Goal: Task Accomplishment & Management: Manage account settings

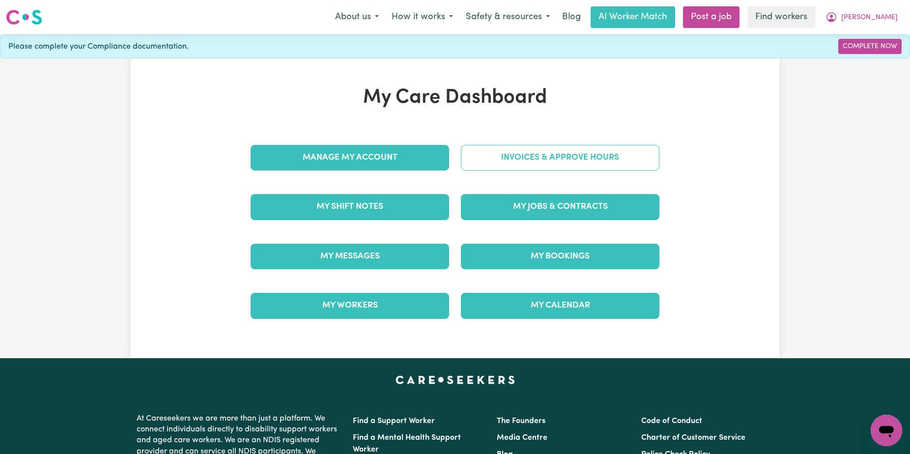
click at [526, 156] on link "Invoices & Approve Hours" at bounding box center [560, 158] width 198 height 26
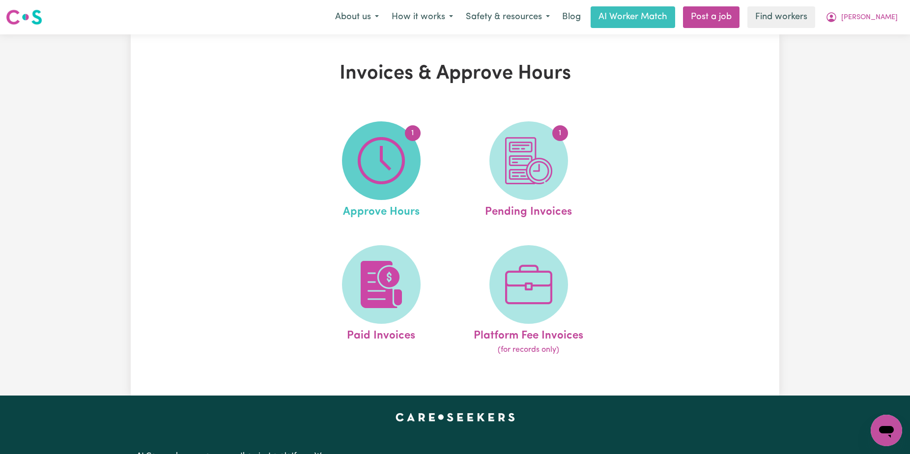
click at [413, 151] on span "1" at bounding box center [381, 160] width 79 height 79
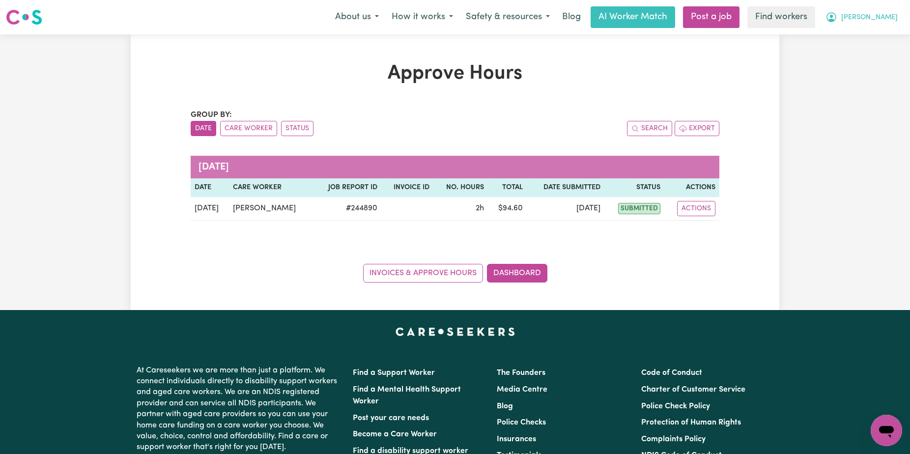
click at [836, 22] on icon "My Account" at bounding box center [831, 17] width 10 height 10
click at [869, 64] on link "Logout" at bounding box center [865, 56] width 78 height 19
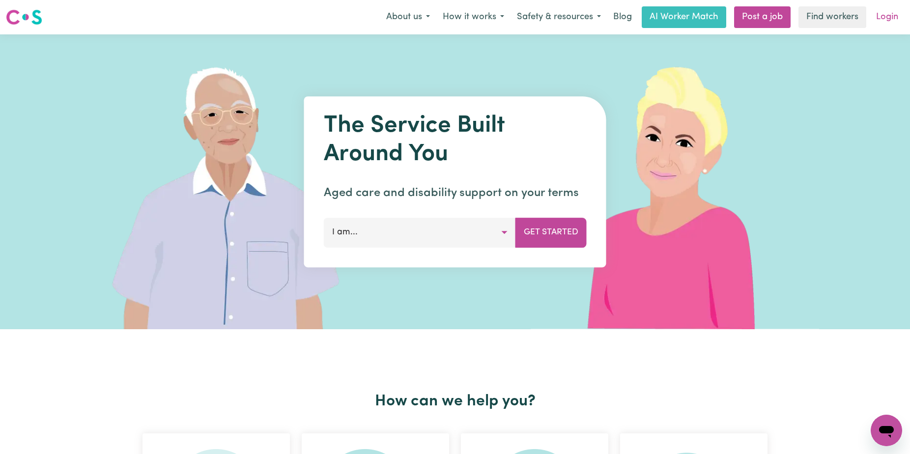
click at [900, 12] on link "Login" at bounding box center [887, 17] width 34 height 22
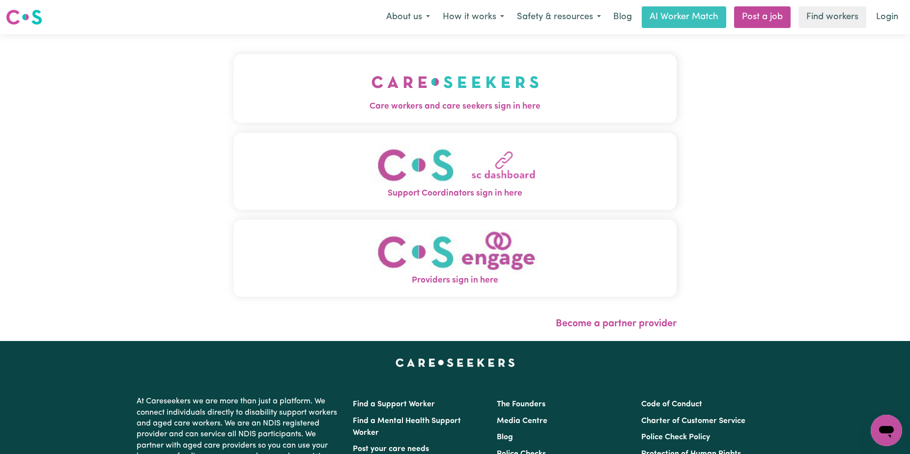
click at [521, 122] on button "Care workers and care seekers sign in here" at bounding box center [454, 88] width 443 height 69
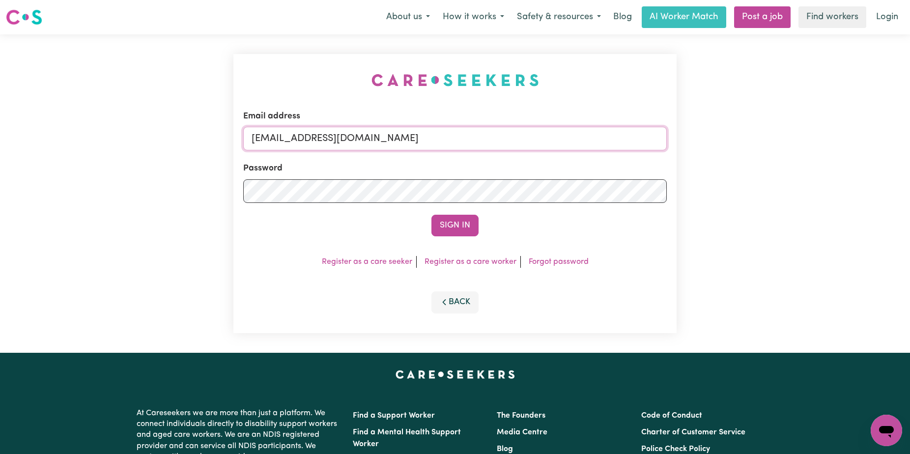
drag, startPoint x: 570, startPoint y: 138, endPoint x: 303, endPoint y: 135, distance: 266.8
click at [303, 135] on input "[EMAIL_ADDRESS][DOMAIN_NAME]" at bounding box center [454, 139] width 423 height 24
paste input "MaryDeJoodtHCK"
type input "[EMAIL_ADDRESS][DOMAIN_NAME]"
click at [431, 215] on button "Sign In" at bounding box center [454, 226] width 47 height 22
